Goal: Task Accomplishment & Management: Manage account settings

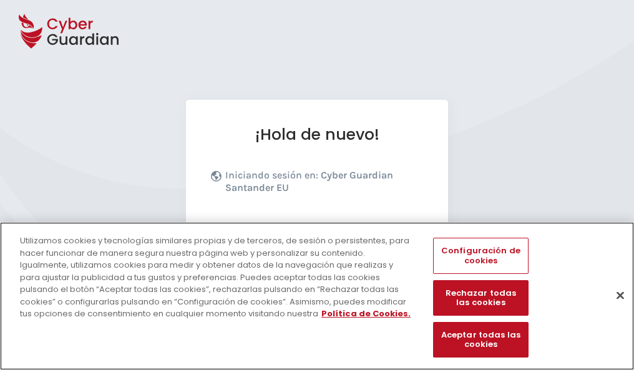
scroll to position [153, 0]
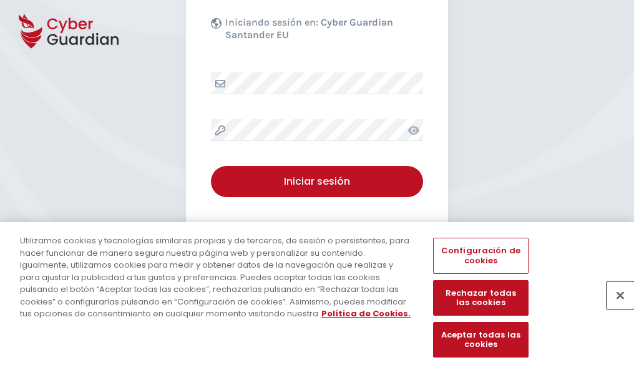
click at [614, 308] on button "Cerrar" at bounding box center [620, 295] width 27 height 27
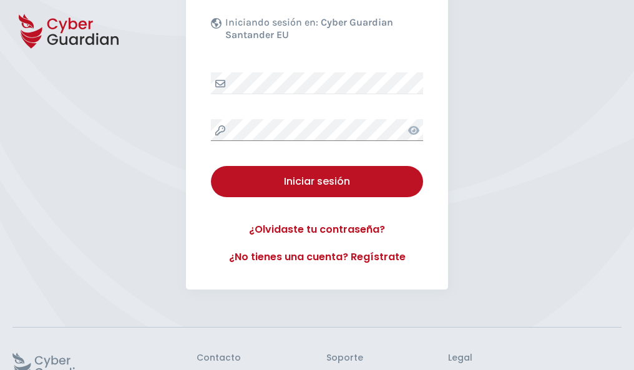
scroll to position [243, 0]
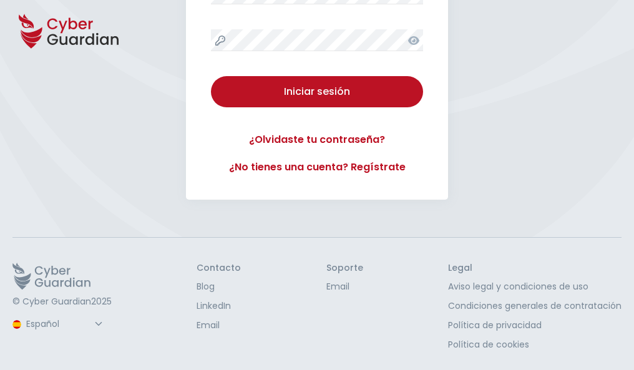
click at [211, 76] on button "Iniciar sesión" at bounding box center [317, 91] width 212 height 31
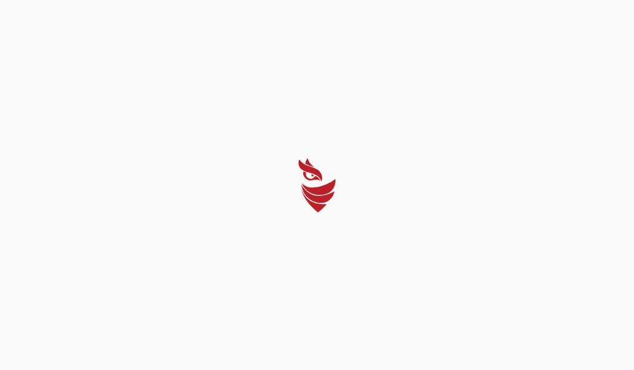
scroll to position [0, 0]
select select "English"
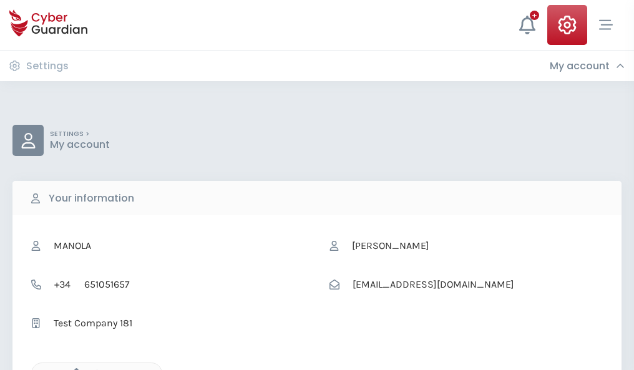
click at [73, 369] on icon "button" at bounding box center [73, 373] width 11 height 11
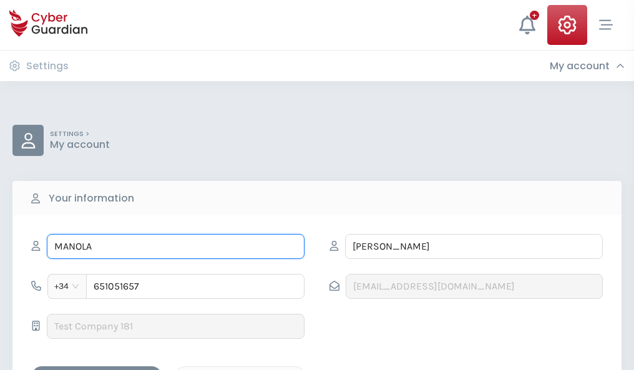
click at [175, 247] on input "MANOLA" at bounding box center [176, 246] width 258 height 25
type input "M"
type input "[PERSON_NAME]"
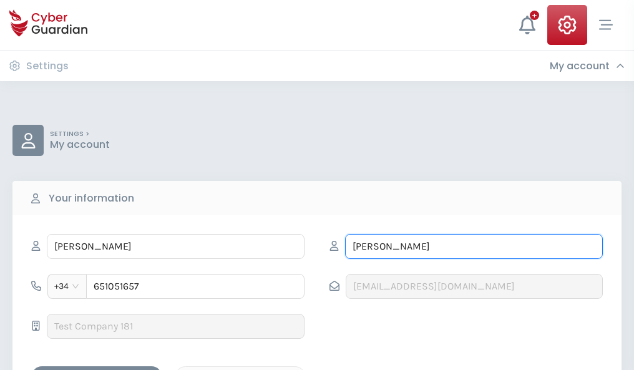
click at [474, 247] on input "[PERSON_NAME]" at bounding box center [474, 246] width 258 height 25
type input "T"
type input "[PERSON_NAME]"
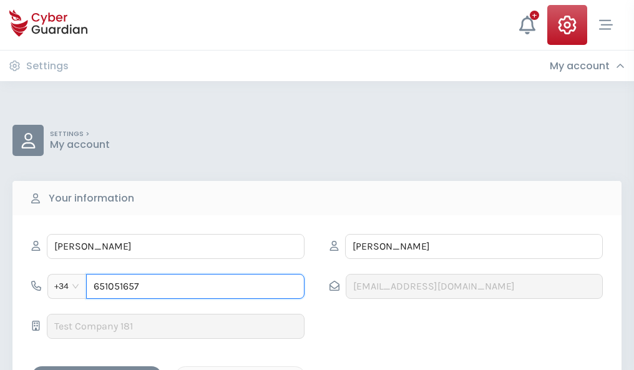
click at [195, 287] on input "651051657" at bounding box center [195, 286] width 218 height 25
type input "6"
type input "866534954"
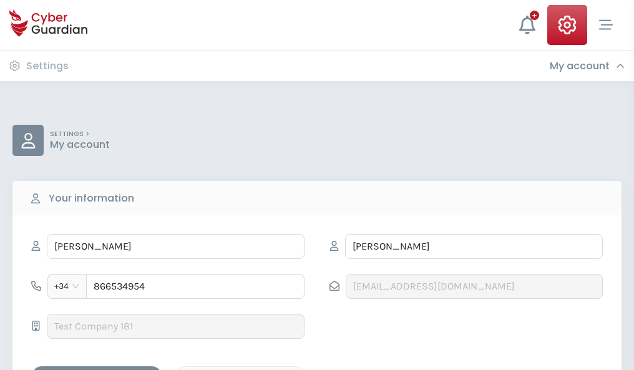
click at [97, 370] on div "Save changes" at bounding box center [97, 378] width 112 height 16
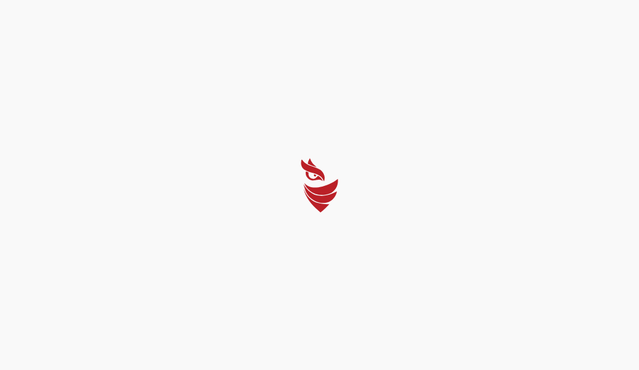
select select "English"
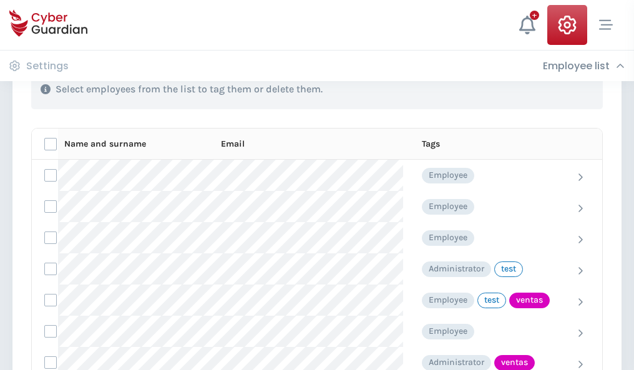
scroll to position [566, 0]
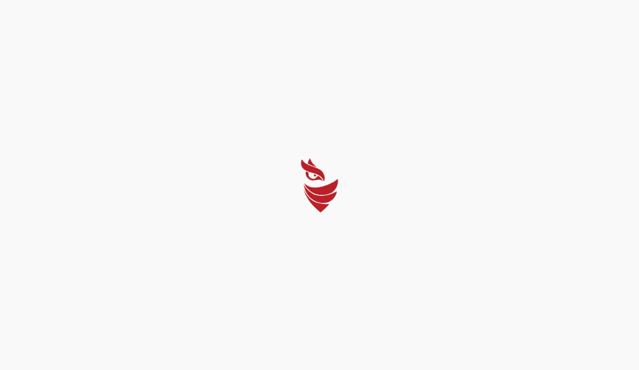
select select "English"
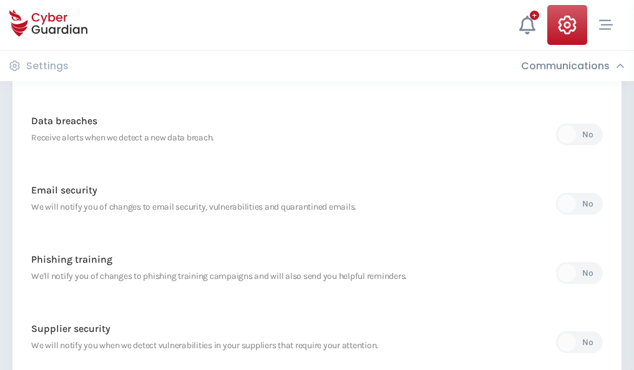
scroll to position [657, 0]
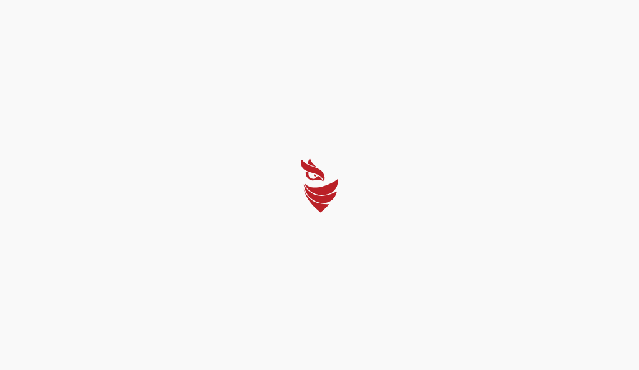
select select "English"
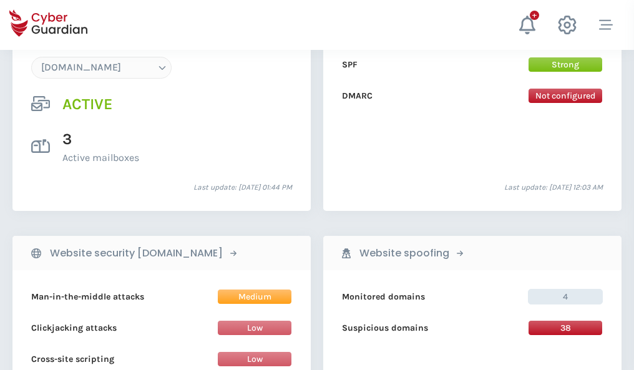
scroll to position [1330, 0]
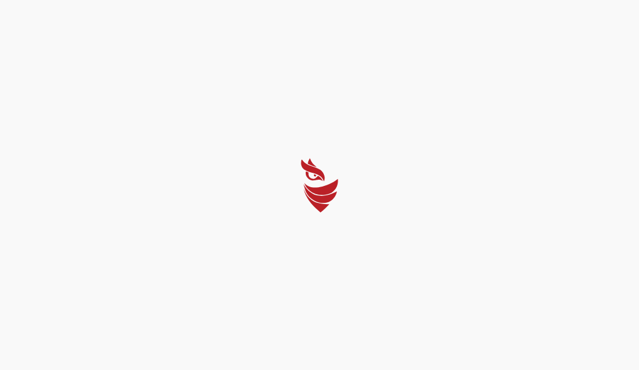
select select "English"
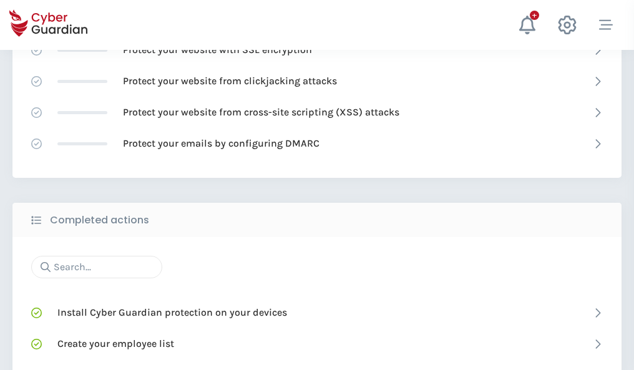
scroll to position [832, 0]
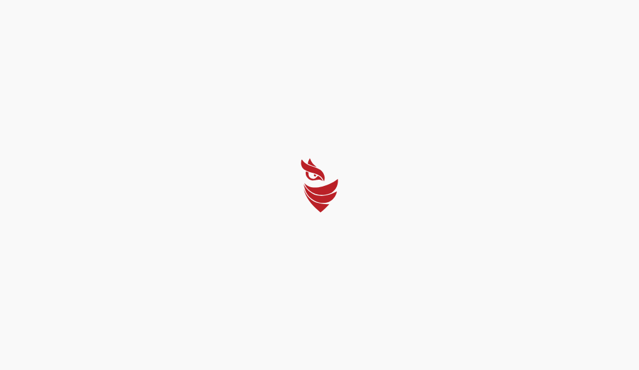
select select "English"
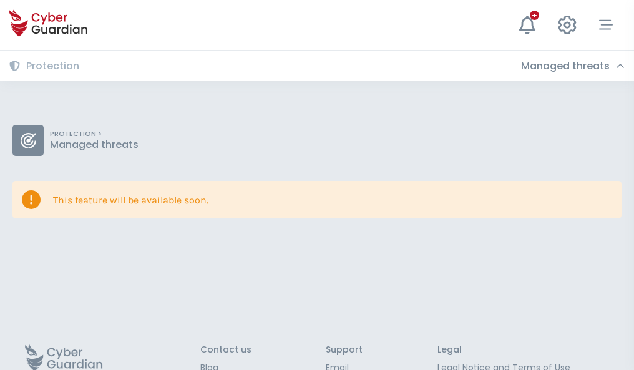
scroll to position [81, 0]
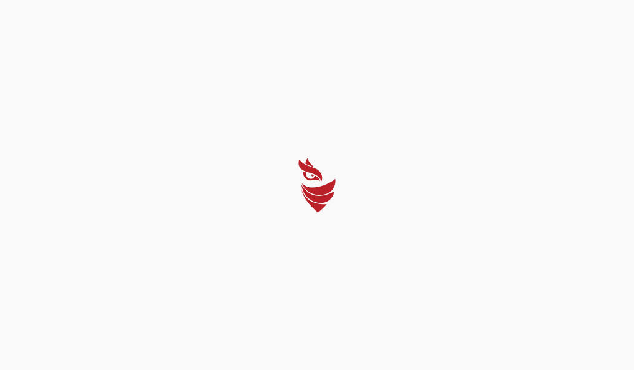
select select "English"
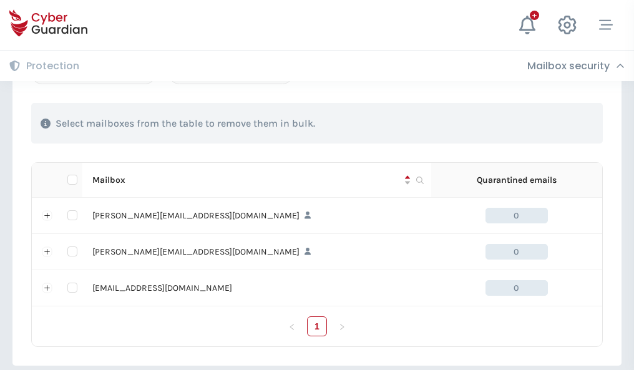
scroll to position [579, 0]
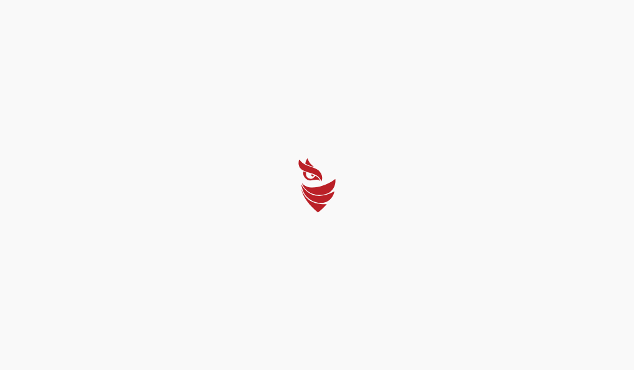
select select "English"
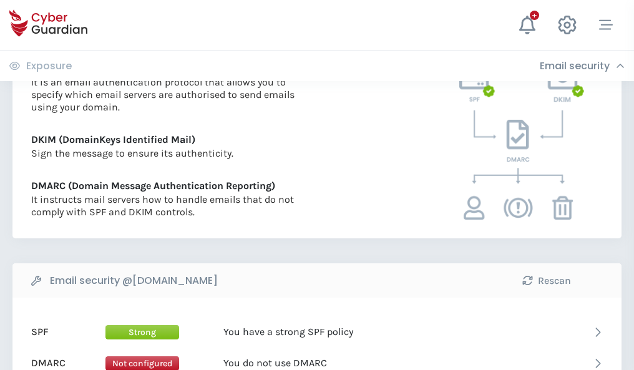
scroll to position [674, 0]
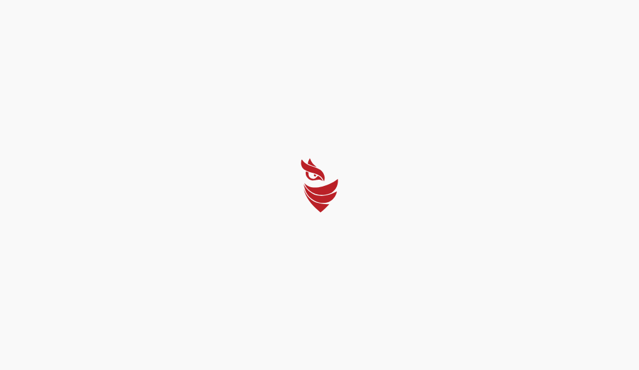
select select "English"
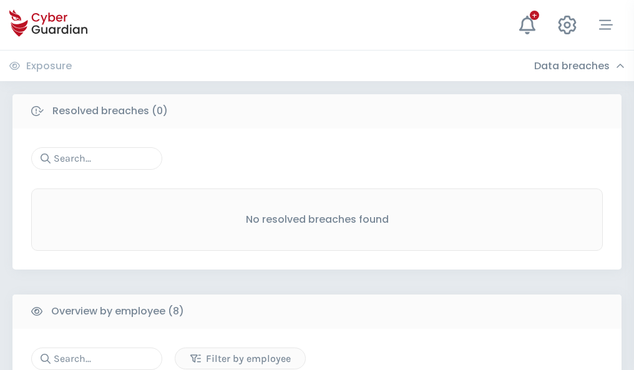
scroll to position [1064, 0]
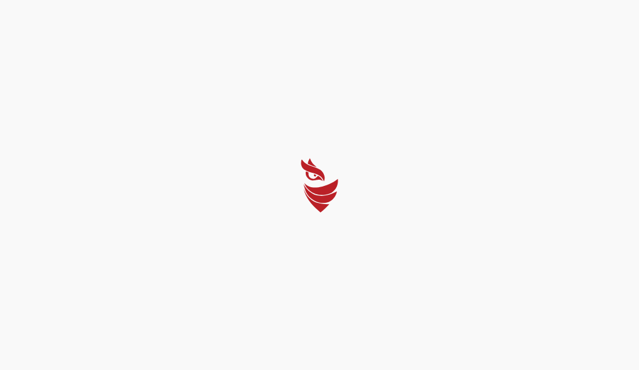
select select "English"
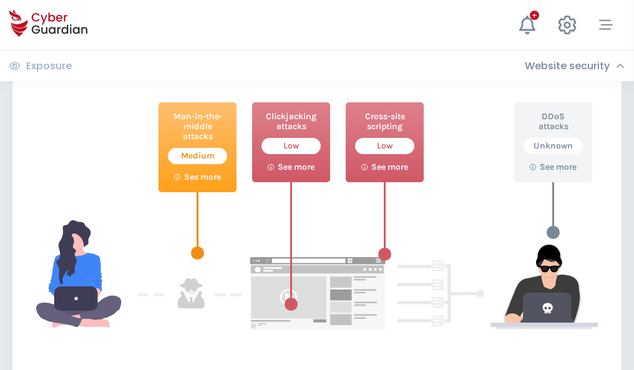
scroll to position [680, 0]
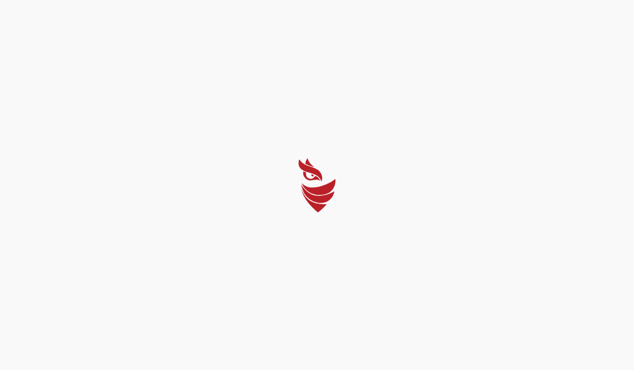
select select "English"
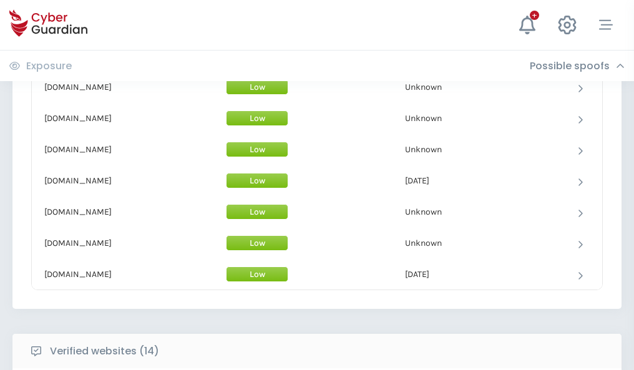
scroll to position [1217, 0]
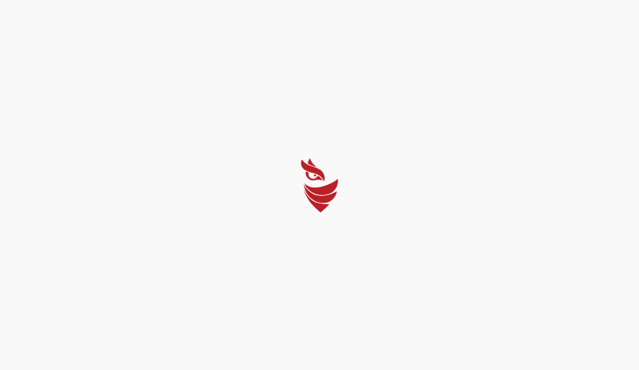
select select "English"
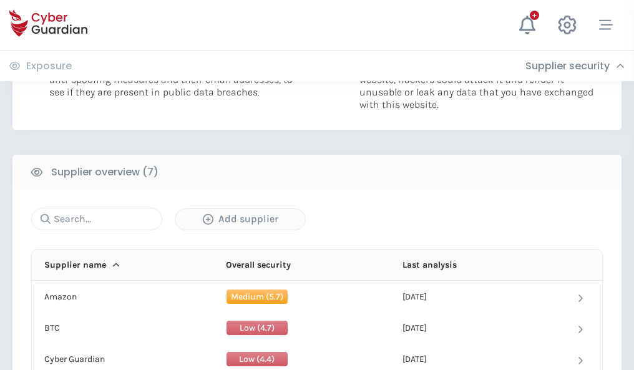
scroll to position [808, 0]
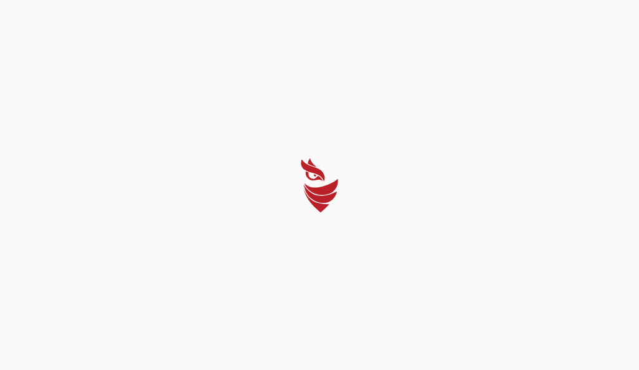
select select "English"
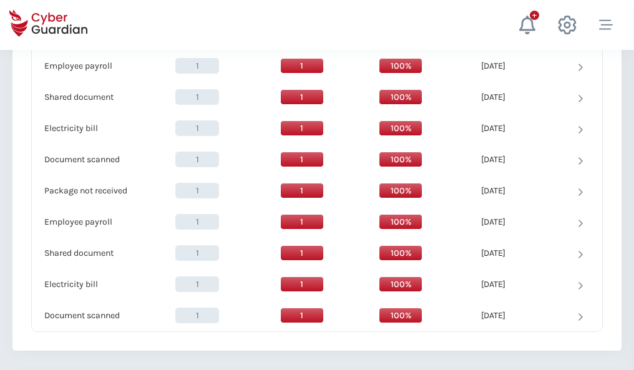
scroll to position [1279, 0]
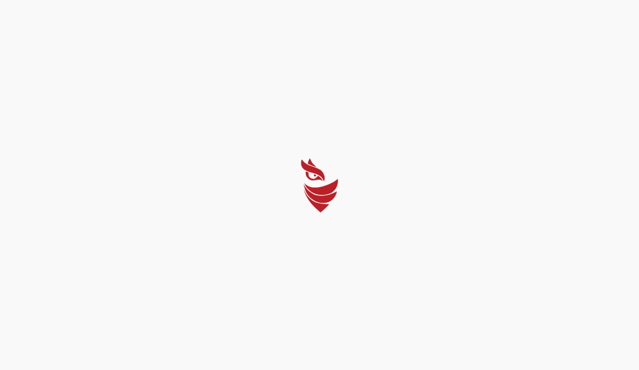
select select "English"
